Goal: Task Accomplishment & Management: Use online tool/utility

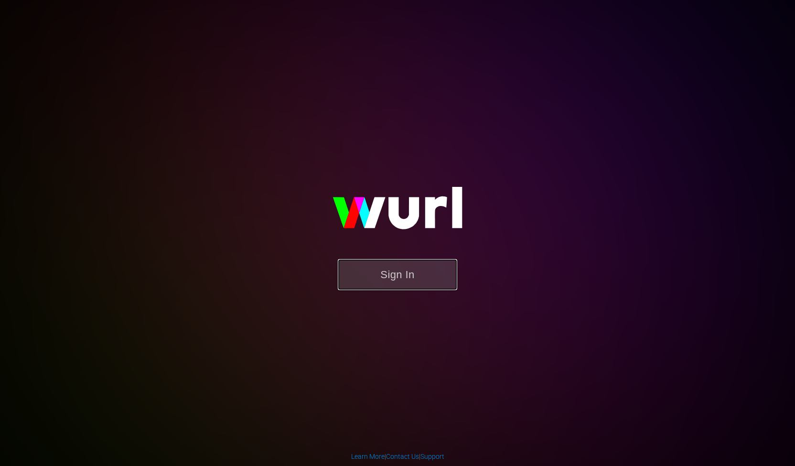
click at [415, 269] on button "Sign In" at bounding box center [397, 274] width 119 height 31
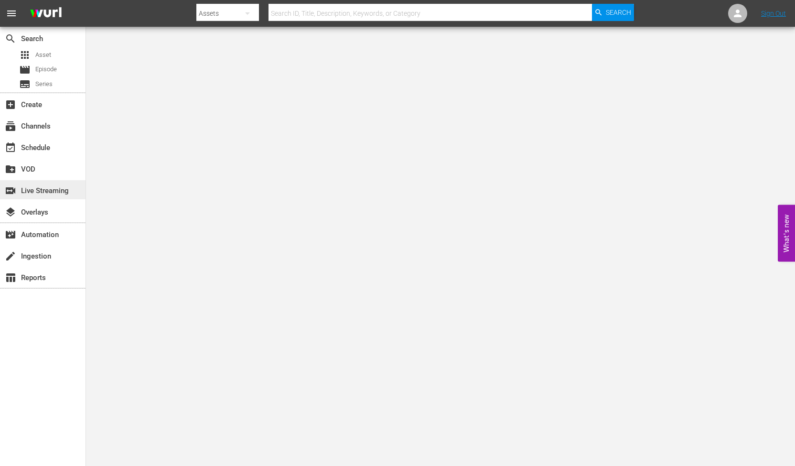
click at [39, 196] on div "switch_video Live Streaming" at bounding box center [43, 189] width 86 height 19
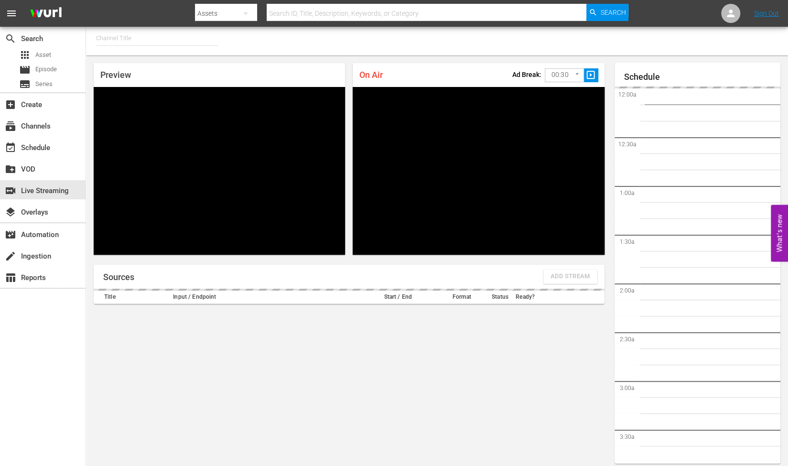
type input "RugbyPass TV (1872)"
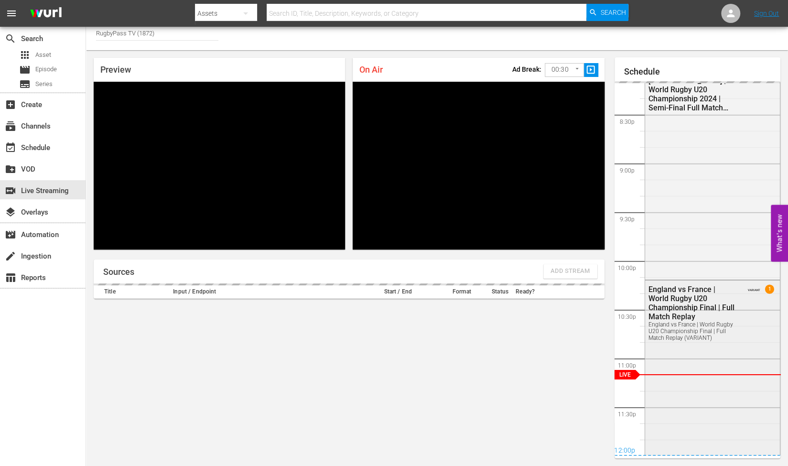
scroll to position [2047, 0]
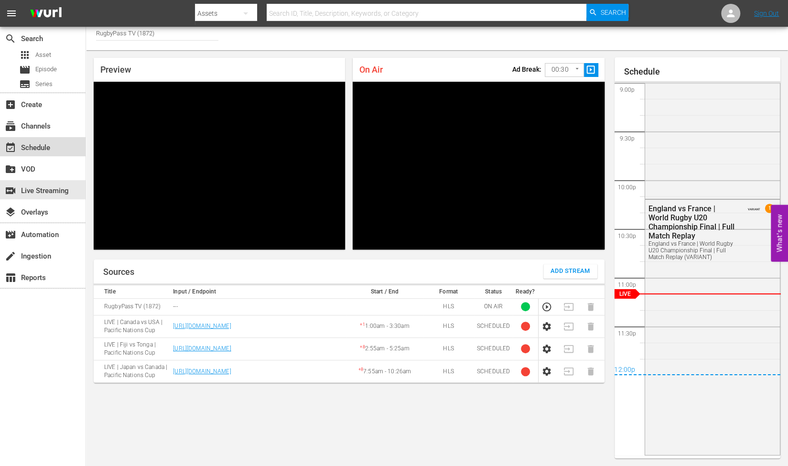
click at [57, 148] on div "event_available Schedule" at bounding box center [43, 146] width 86 height 19
